Goal: Task Accomplishment & Management: Use online tool/utility

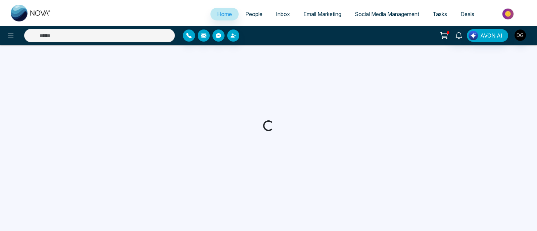
select select "*"
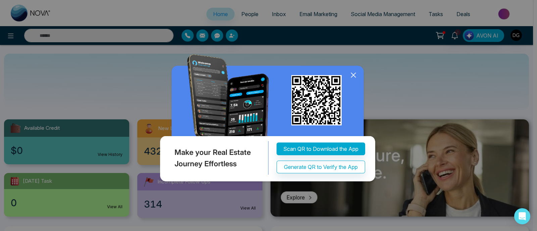
click at [354, 75] on icon at bounding box center [353, 75] width 10 height 10
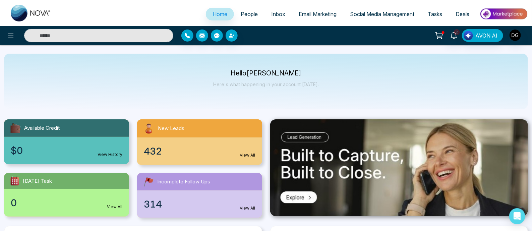
click at [501, 60] on div "Hello [PERSON_NAME] Here's what happening in your account [DATE]." at bounding box center [266, 82] width 524 height 56
click at [246, 9] on link "People" at bounding box center [249, 14] width 31 height 13
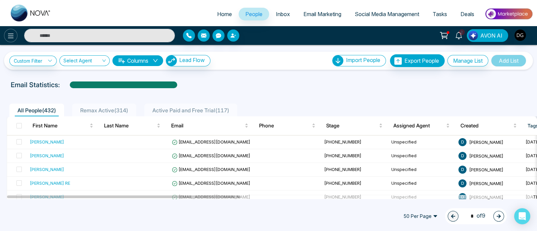
click at [11, 32] on icon at bounding box center [11, 36] width 8 height 8
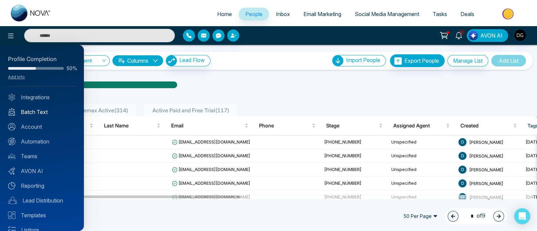
click at [45, 113] on link "Batch Text" at bounding box center [42, 112] width 68 height 8
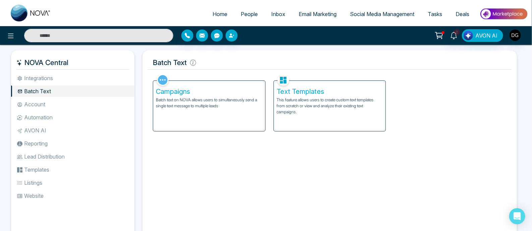
click at [314, 99] on p "This feature allows users to create custom text templates from scratch or view …" at bounding box center [330, 106] width 107 height 18
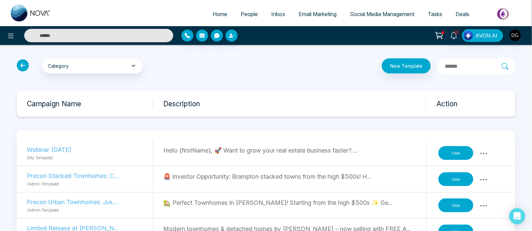
click at [449, 154] on button "Use" at bounding box center [456, 153] width 35 height 14
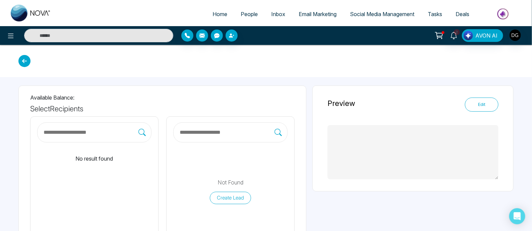
scroll to position [42, 0]
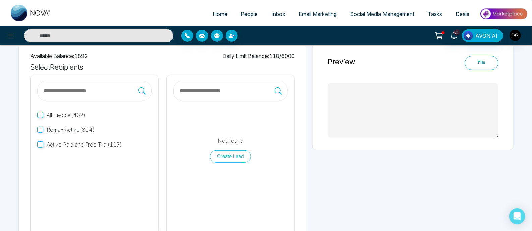
type textarea "**********"
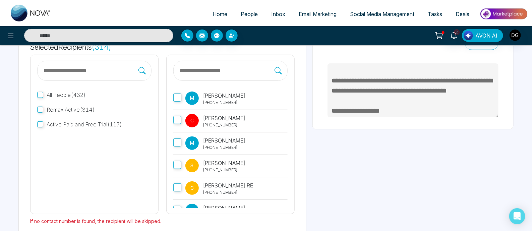
scroll to position [94, 0]
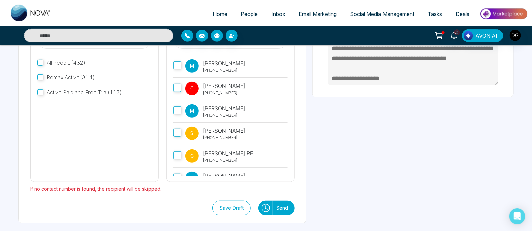
click at [278, 206] on button "Send" at bounding box center [284, 208] width 22 height 14
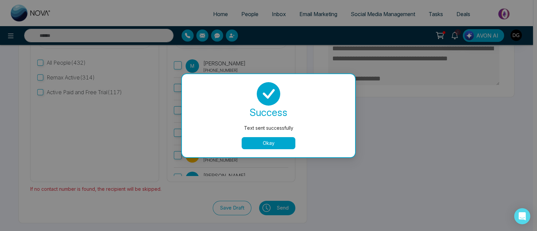
click at [280, 143] on button "Okay" at bounding box center [269, 143] width 54 height 12
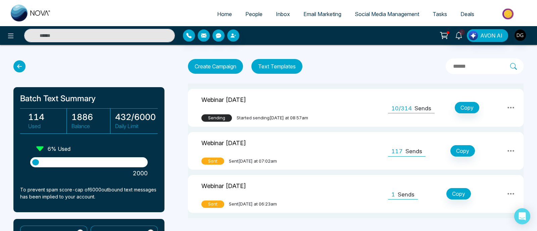
click at [315, 150] on td "Webinar 7th October 2025 Sent Sent today at 07:02am" at bounding box center [257, 151] width 138 height 38
click at [325, 103] on td "Webinar 7th October 2025 Sending Started sending today at 08:57am" at bounding box center [257, 108] width 138 height 38
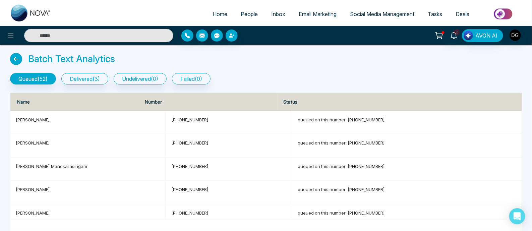
click at [17, 60] on icon at bounding box center [16, 59] width 12 height 12
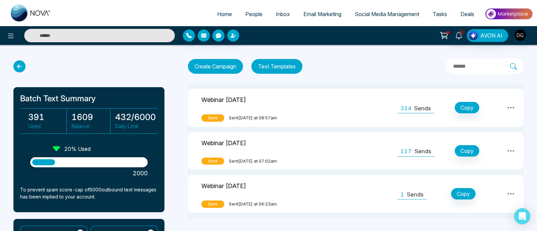
click at [323, 101] on td at bounding box center [350, 108] width 79 height 38
